Goal: Check status: Check status

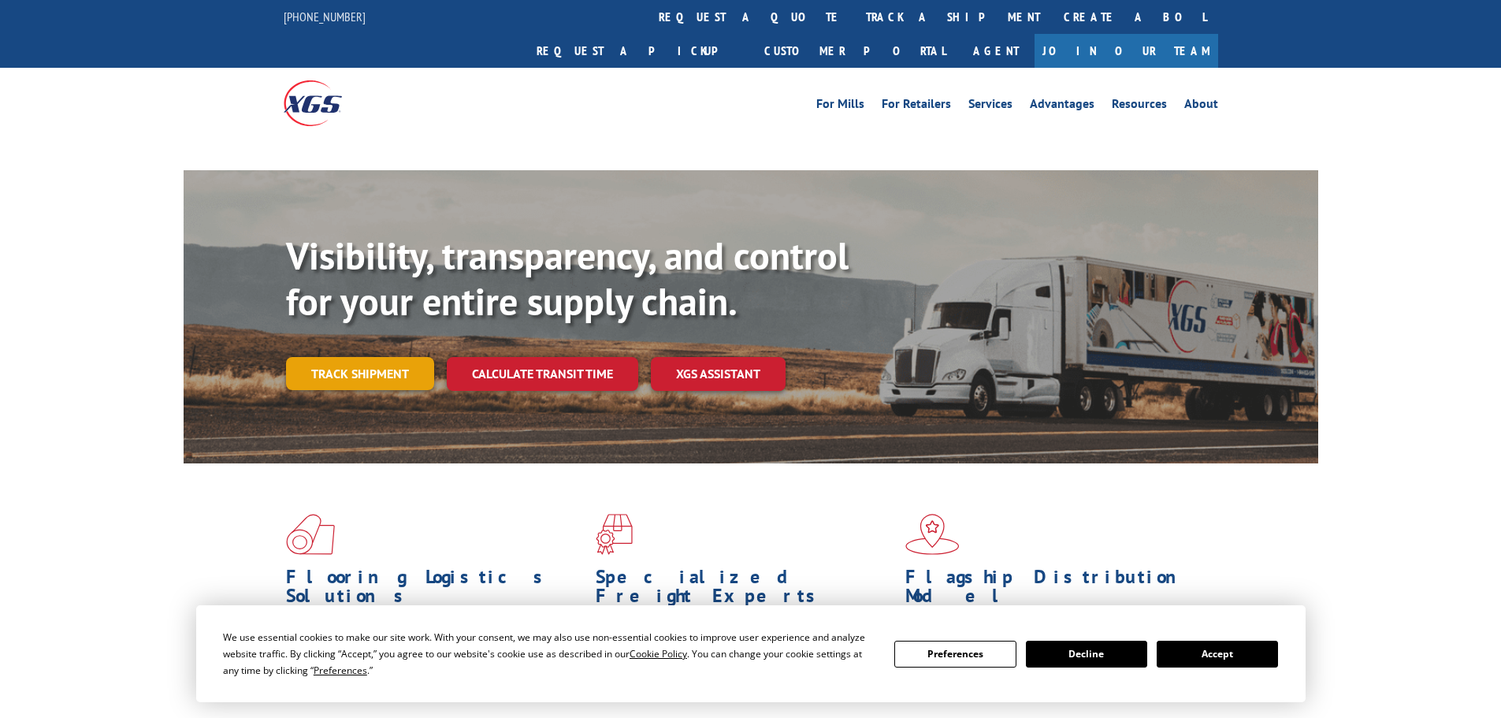
click at [347, 352] on div "Visibility, transparency, and control for your entire supply chain. Track shipm…" at bounding box center [802, 343] width 1032 height 220
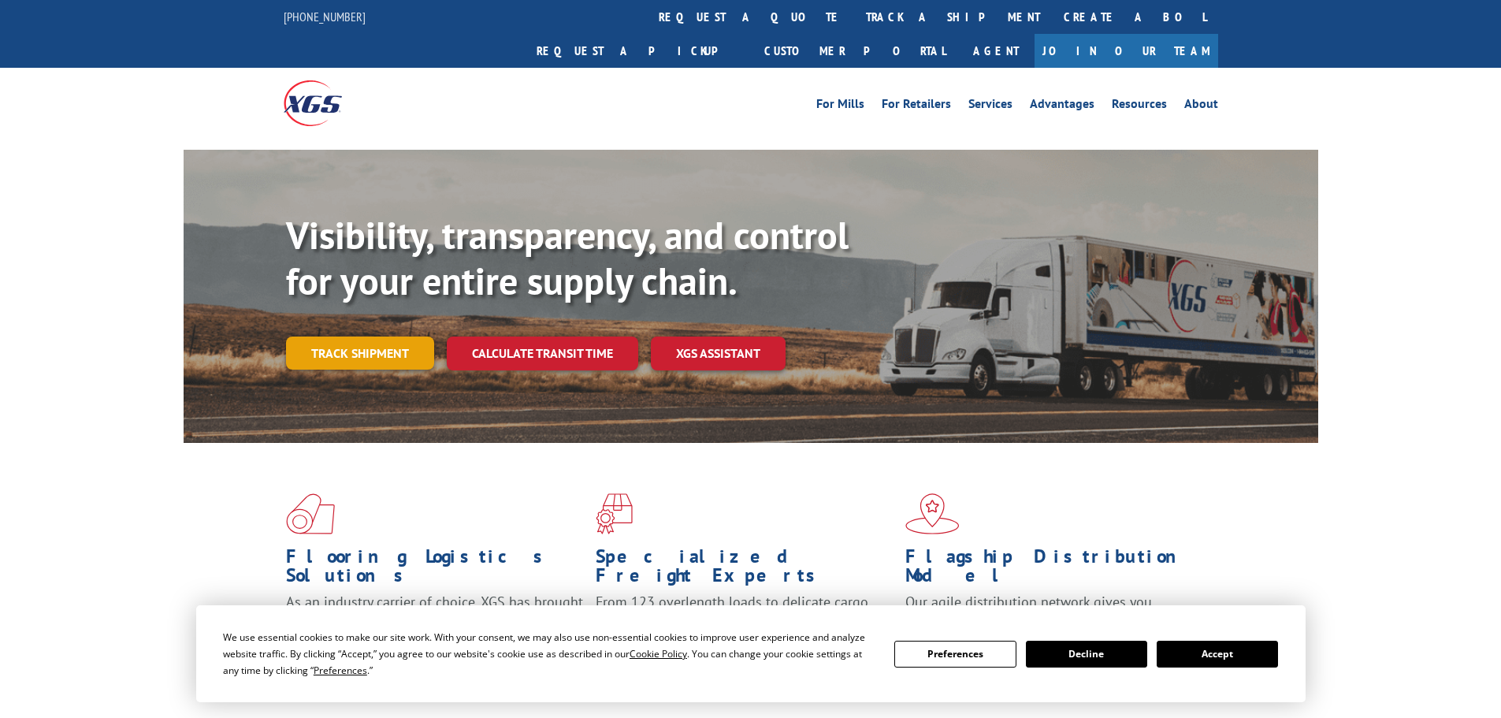
click at [337, 336] on link "Track shipment" at bounding box center [360, 352] width 148 height 33
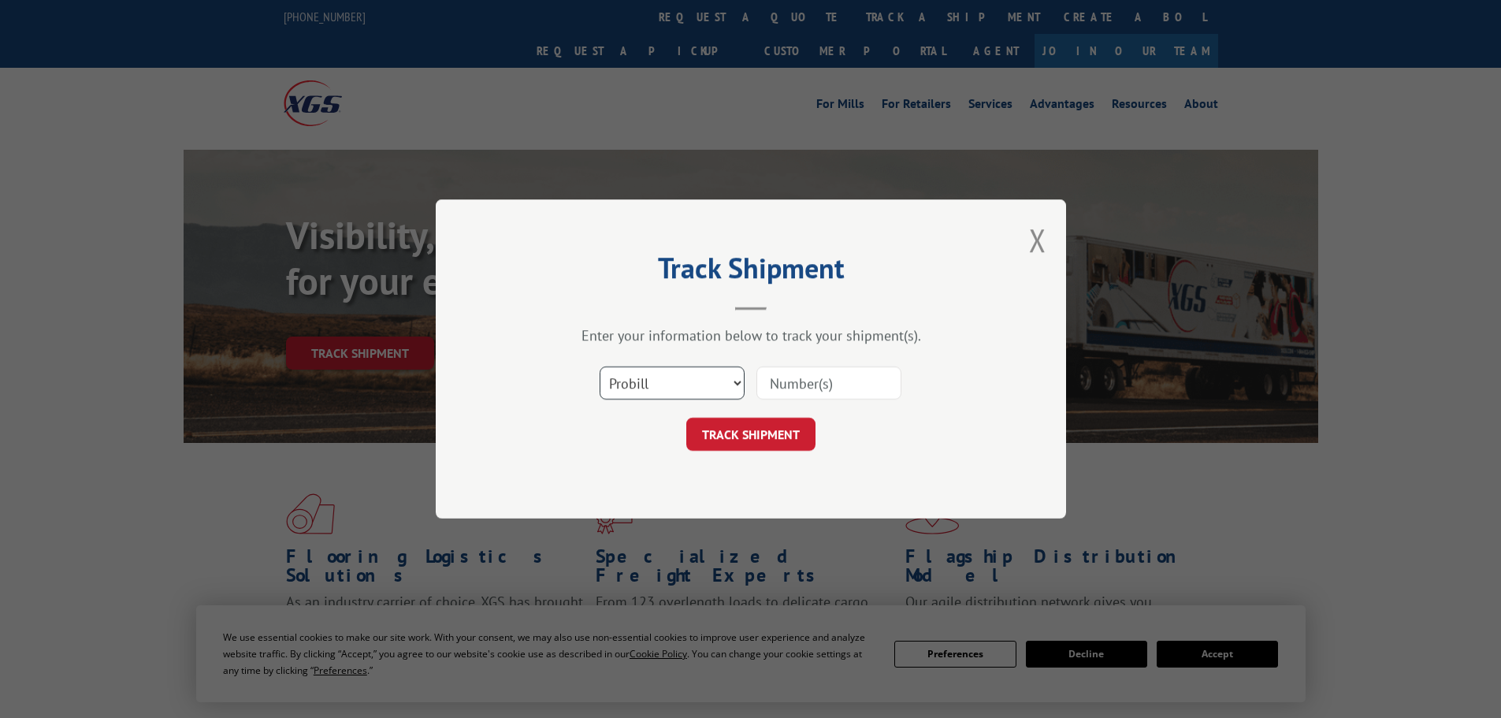
click at [667, 373] on select "Select category... Probill BOL PO" at bounding box center [672, 382] width 145 height 33
select select "bol"
click at [600, 366] on select "Select category... Probill BOL PO" at bounding box center [672, 382] width 145 height 33
drag, startPoint x: 760, startPoint y: 387, endPoint x: 808, endPoint y: 391, distance: 48.2
click at [774, 392] on input at bounding box center [828, 382] width 145 height 33
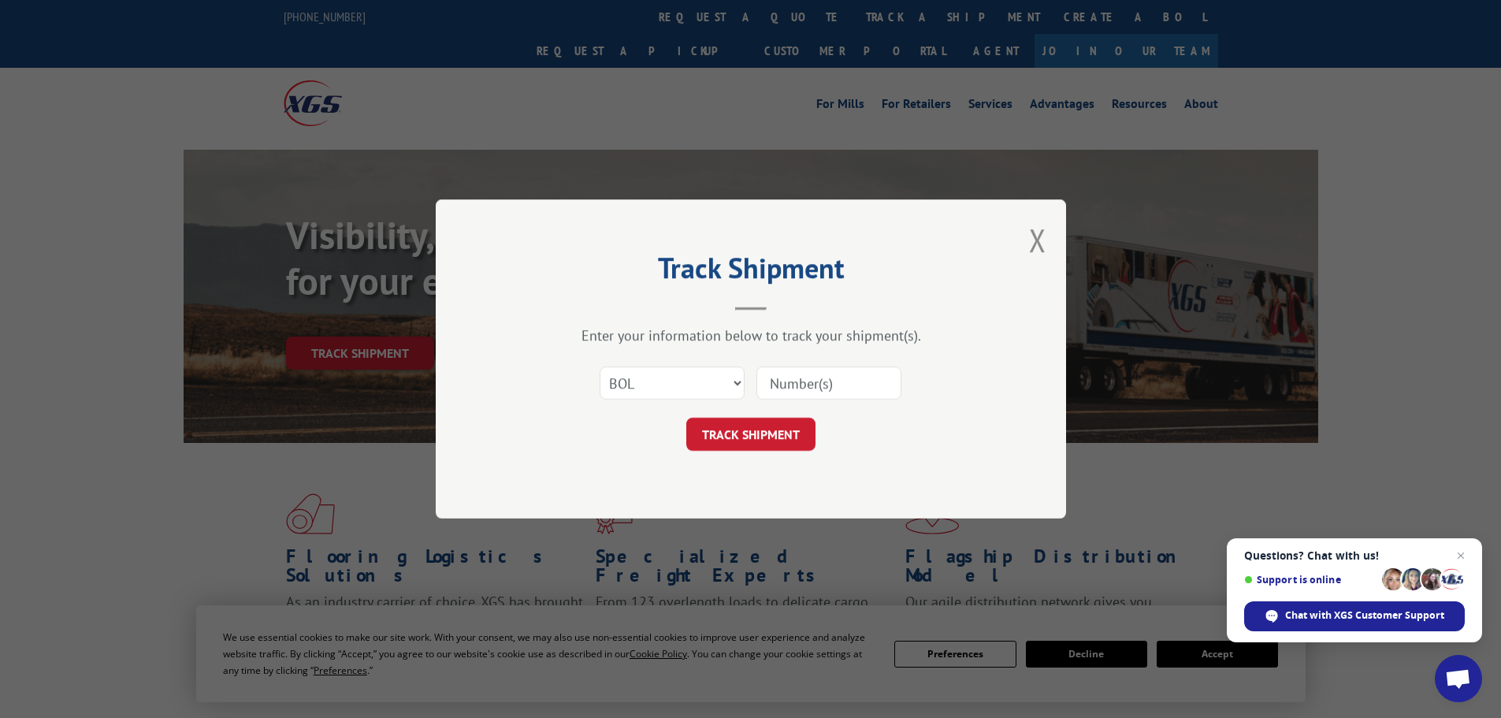
paste input "6042265"
type input "6042265"
click at [793, 431] on button "TRACK SHIPMENT" at bounding box center [750, 434] width 129 height 33
